Goal: Navigation & Orientation: Go to known website

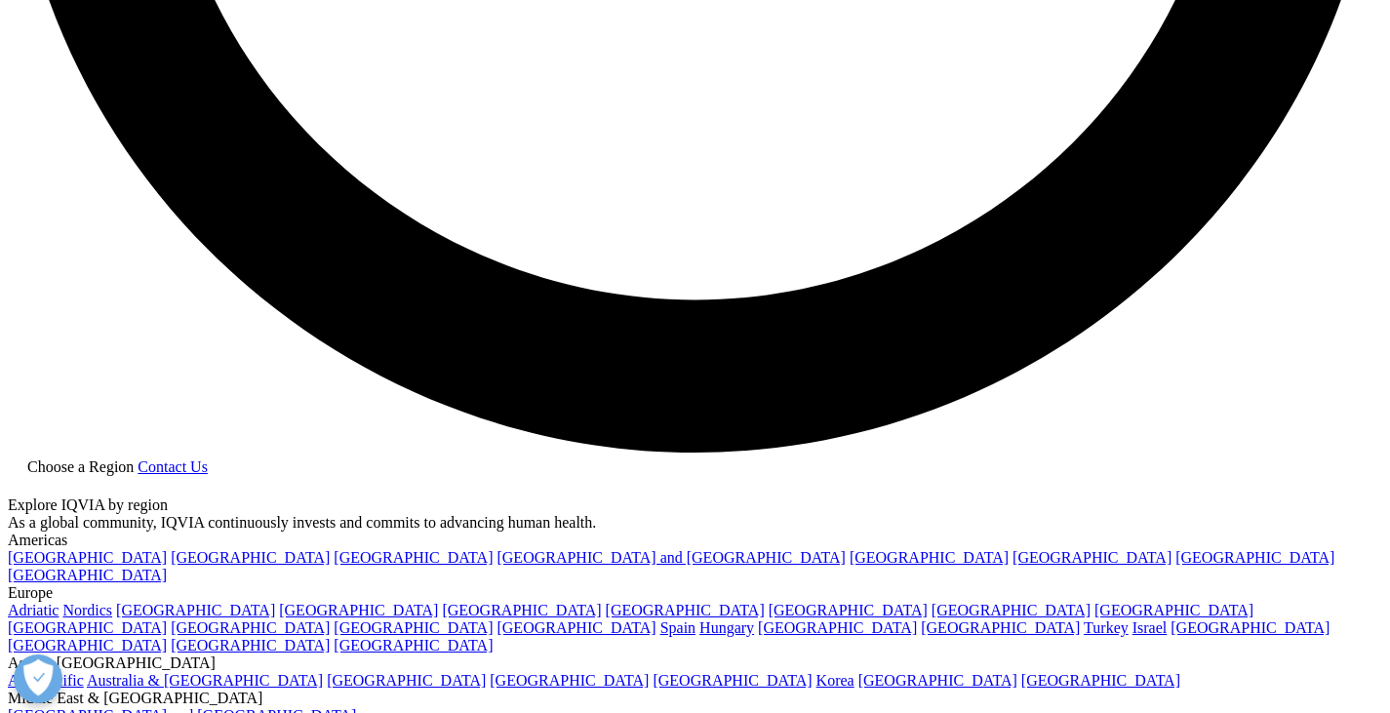
scroll to position [3413, 0]
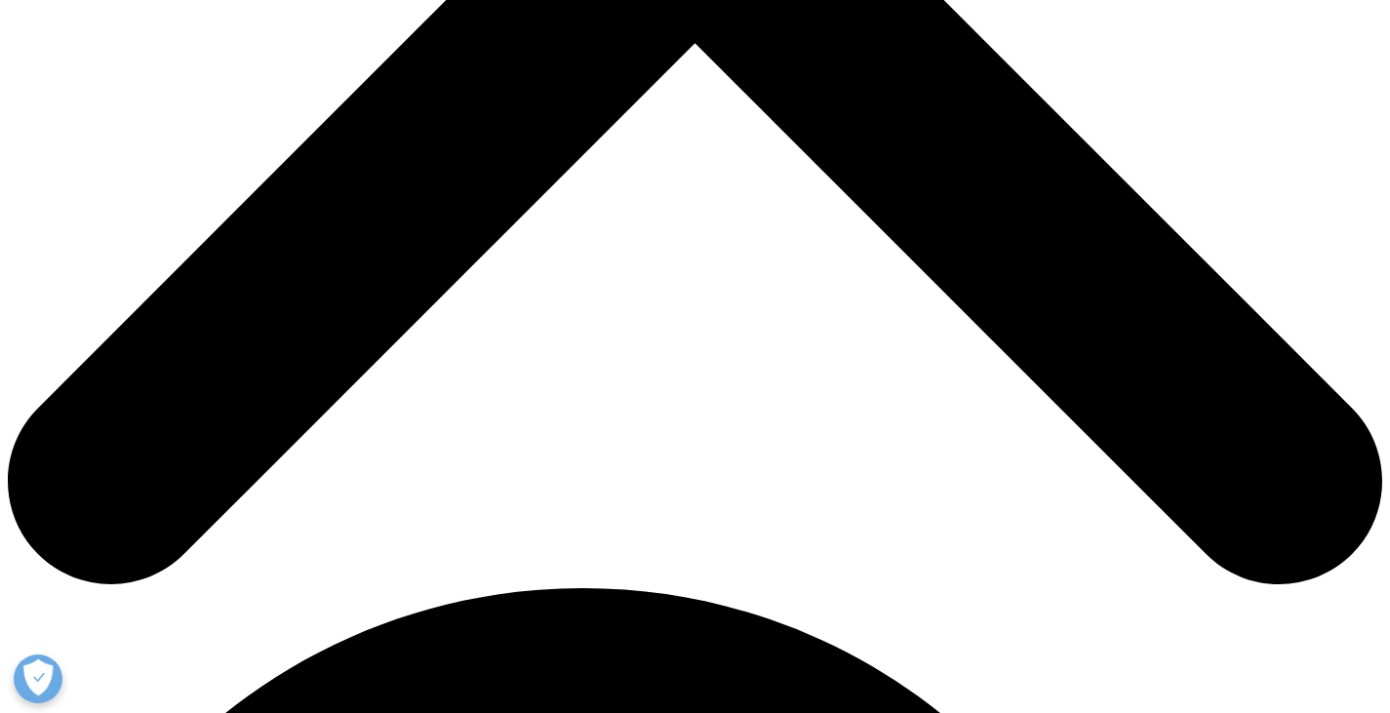
scroll to position [817, 0]
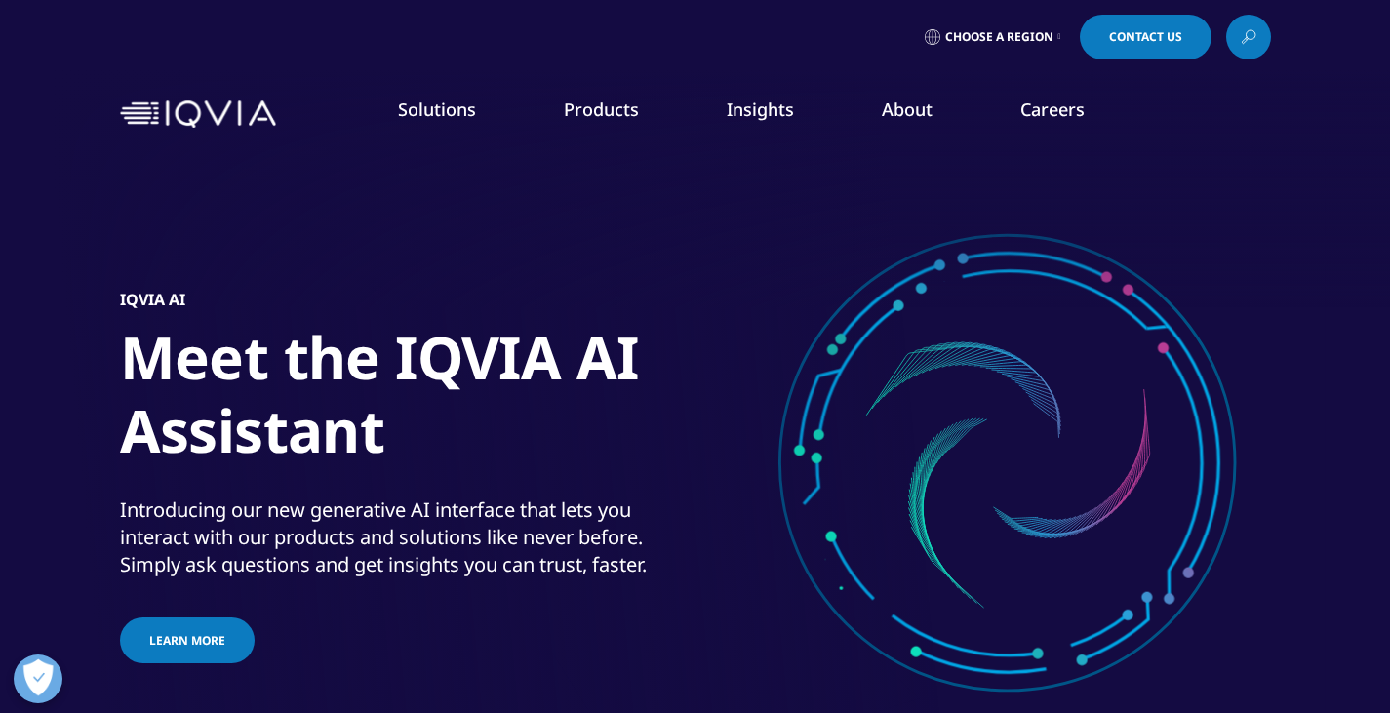
click at [1053, 124] on li "Careers IQVIA Careers Overview Our Company Culture Benefits Life at IQVIA Blog …" at bounding box center [1052, 129] width 152 height 62
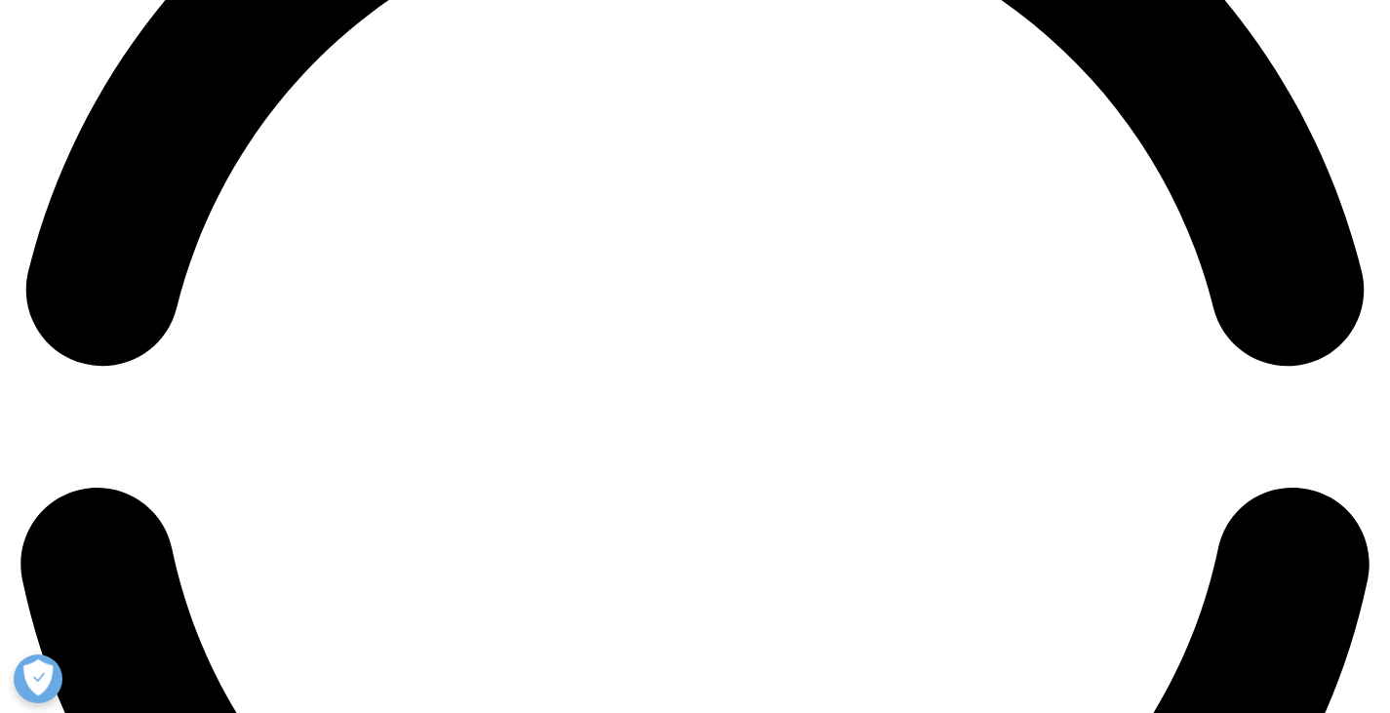
scroll to position [3218, 0]
